Goal: Task Accomplishment & Management: Manage account settings

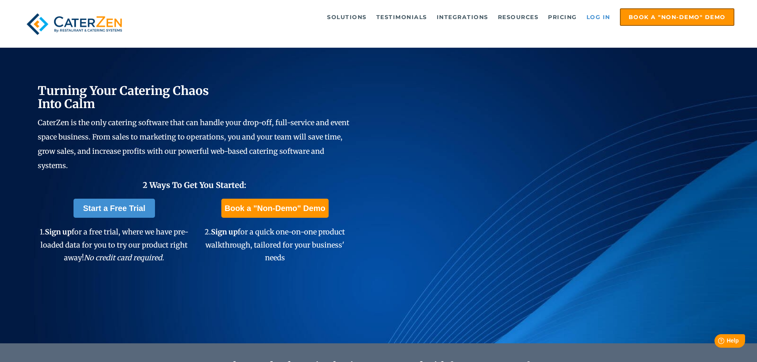
click at [604, 19] on link "Log in" at bounding box center [599, 17] width 32 height 16
click at [595, 17] on link "Log in" at bounding box center [599, 17] width 32 height 16
click at [588, 15] on link "Log in" at bounding box center [599, 17] width 32 height 16
